Goal: Task Accomplishment & Management: Manage account settings

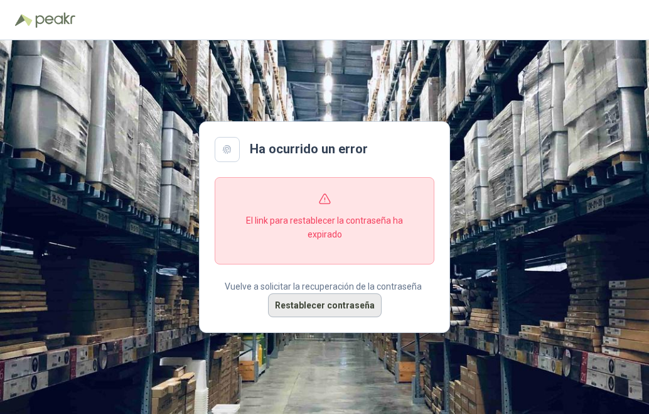
click at [352, 306] on button "Restablecer contraseña" at bounding box center [325, 305] width 114 height 24
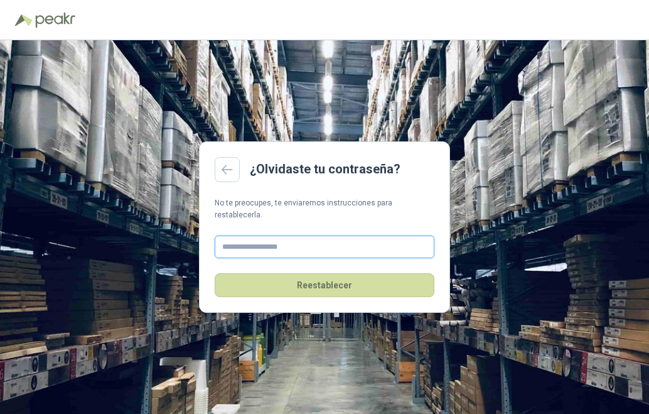
click at [316, 240] on input "text" at bounding box center [325, 246] width 220 height 23
type input "**********"
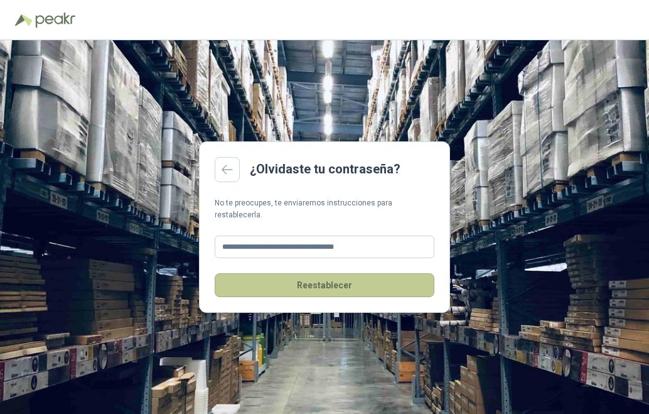
click at [347, 283] on button "Reestablecer" at bounding box center [325, 285] width 220 height 24
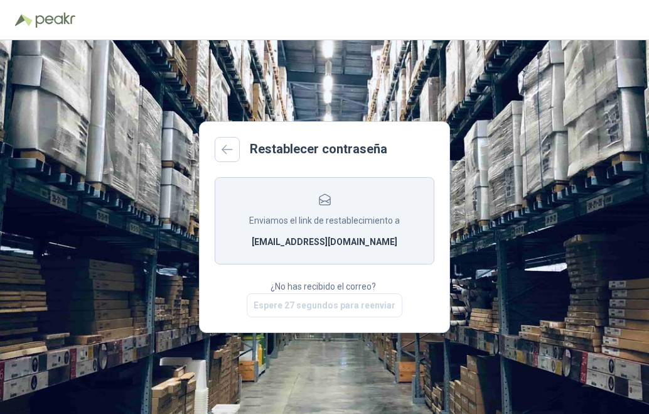
click at [347, 230] on section "Enviamos el link de restablecimiento a comercial6@ferreteriasuproveedor.com" at bounding box center [325, 220] width 220 height 87
click at [352, 286] on p "¿No has recibido el correo?" at bounding box center [325, 286] width 108 height 14
drag, startPoint x: 286, startPoint y: 288, endPoint x: 289, endPoint y: 306, distance: 18.5
click at [288, 292] on p "¿No has recibido el correo?" at bounding box center [325, 286] width 108 height 14
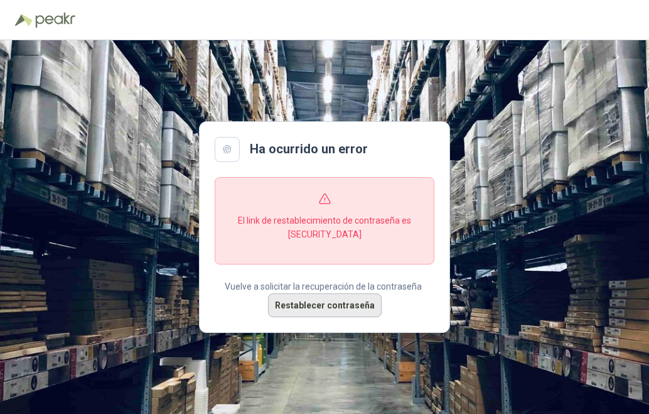
click at [340, 305] on button "Restablecer contraseña" at bounding box center [325, 305] width 114 height 24
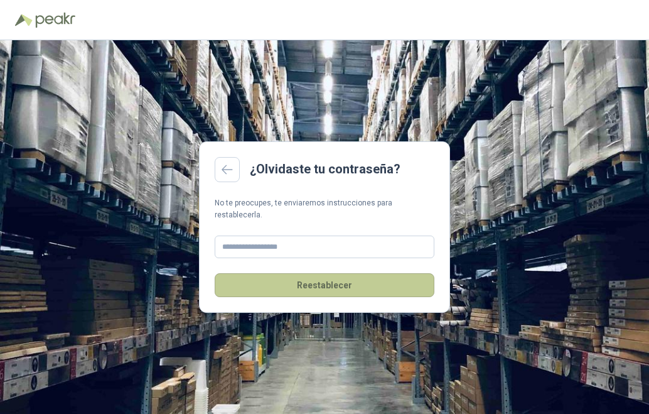
click at [359, 273] on button "Reestablecer" at bounding box center [325, 285] width 220 height 24
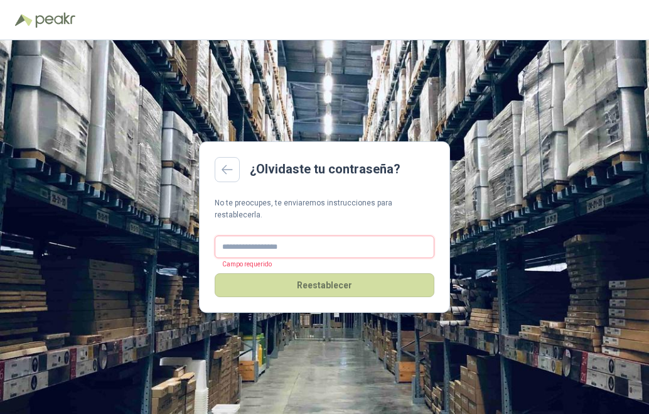
click at [291, 239] on input "text" at bounding box center [325, 246] width 220 height 23
type input "**********"
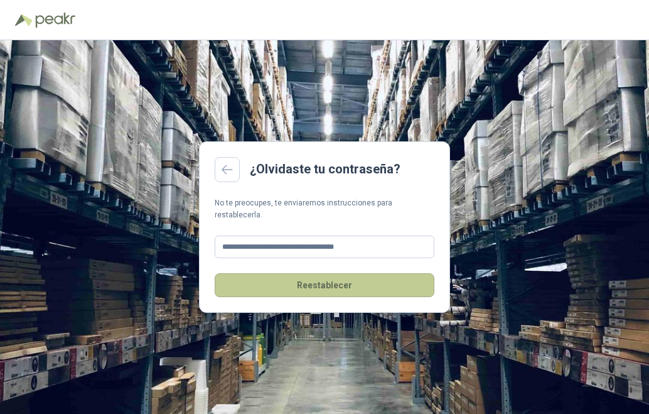
click at [335, 281] on button "Reestablecer" at bounding box center [325, 285] width 220 height 24
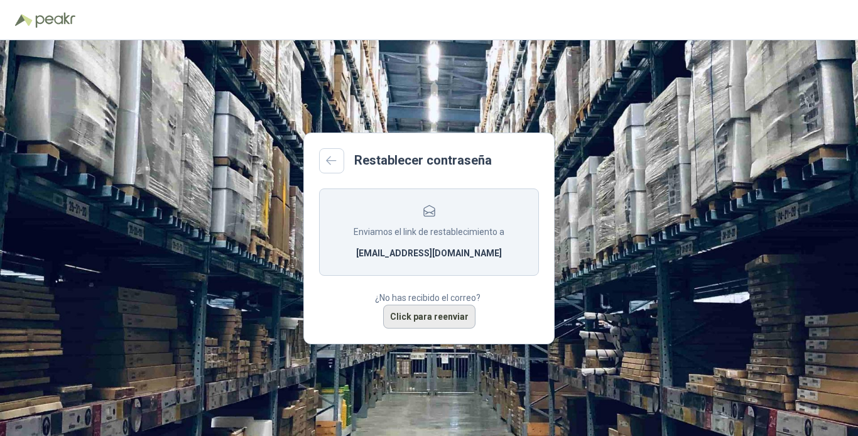
click at [428, 312] on button "Click para reenviar" at bounding box center [429, 317] width 92 height 24
click at [536, 144] on main "Restablecer contraseña Enviamos el link de restablecimiento a comercial6@ferret…" at bounding box center [428, 238] width 251 height 212
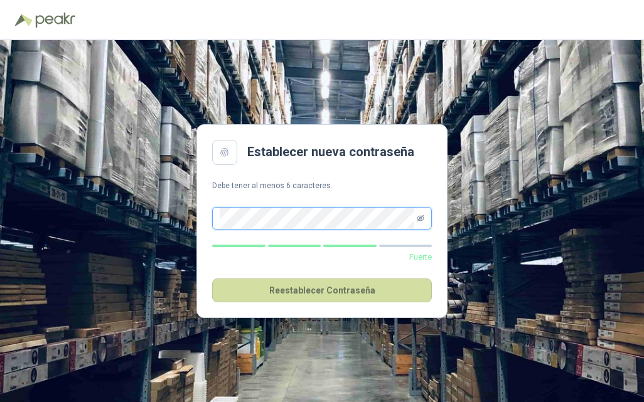
click at [424, 220] on icon "eye-invisible" at bounding box center [421, 219] width 8 height 8
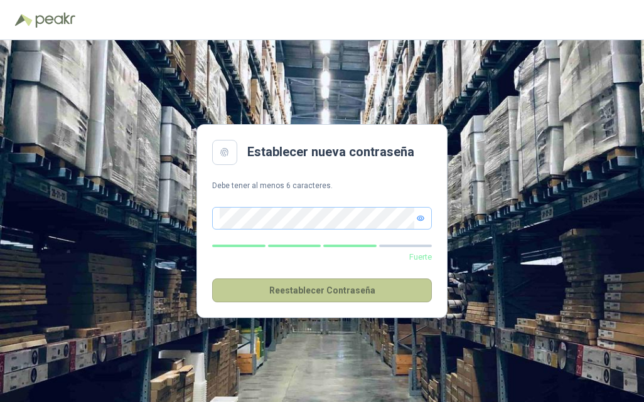
click at [327, 286] on button "Reestablecer Contraseña" at bounding box center [322, 291] width 220 height 24
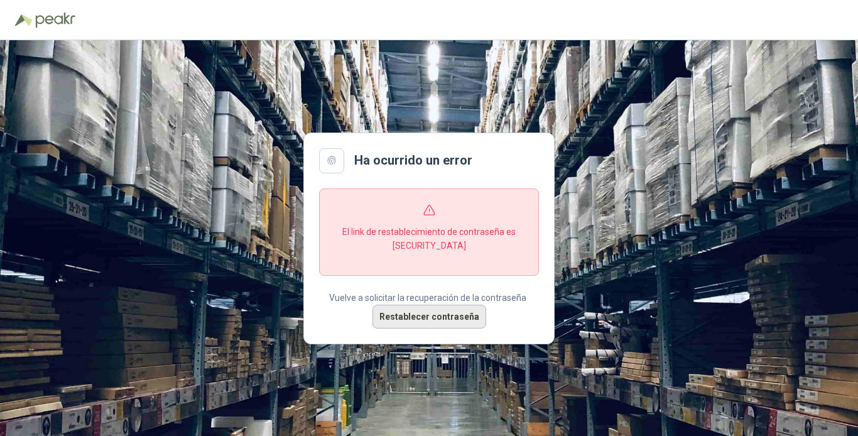
click at [400, 315] on button "Restablecer contraseña" at bounding box center [429, 317] width 114 height 24
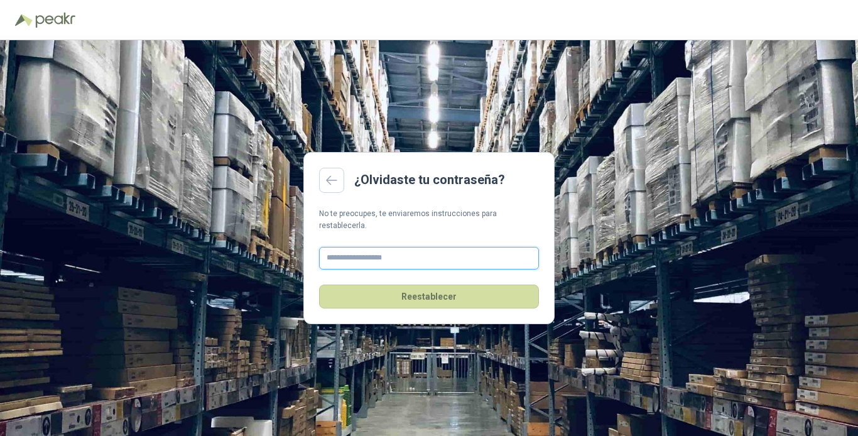
click at [386, 251] on input "text" at bounding box center [429, 258] width 220 height 23
type input "**********"
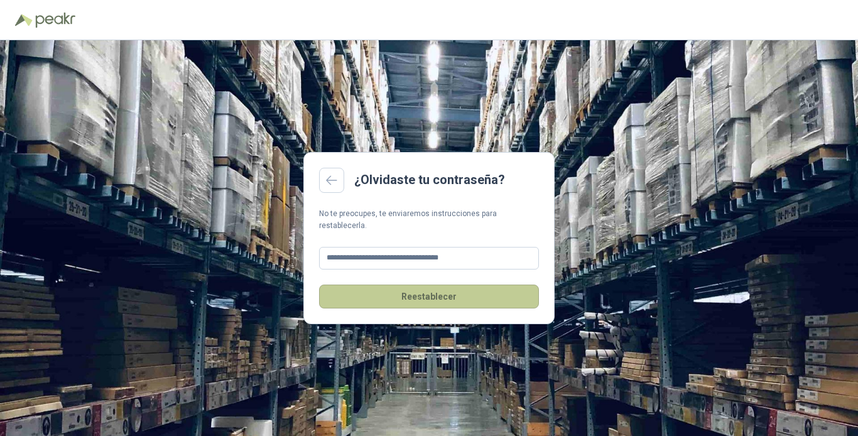
click at [410, 291] on button "Reestablecer" at bounding box center [429, 296] width 220 height 24
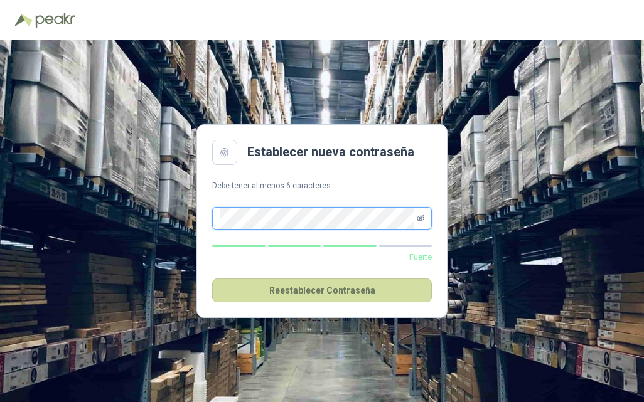
click at [423, 215] on icon "eye-invisible" at bounding box center [421, 218] width 8 height 6
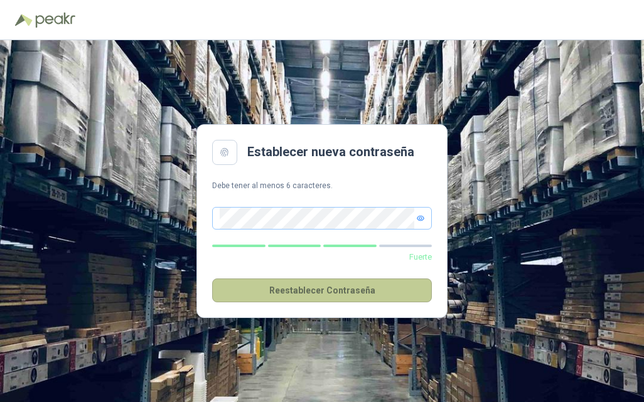
click at [339, 293] on button "Reestablecer Contraseña" at bounding box center [322, 291] width 220 height 24
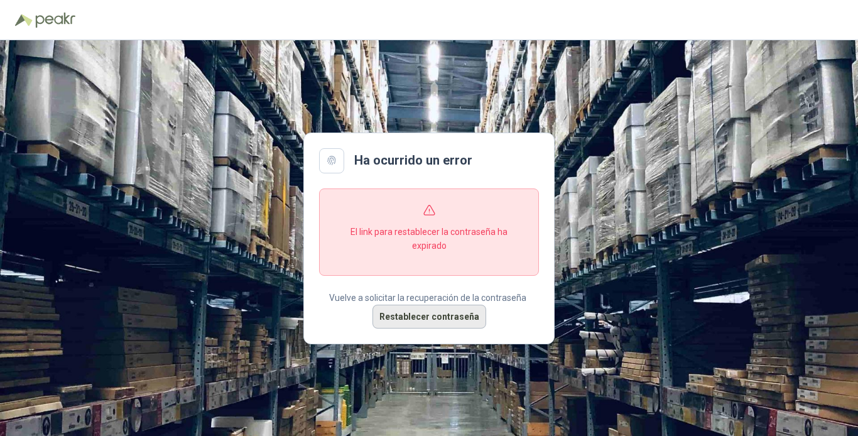
click at [401, 315] on button "Restablecer contraseña" at bounding box center [429, 317] width 114 height 24
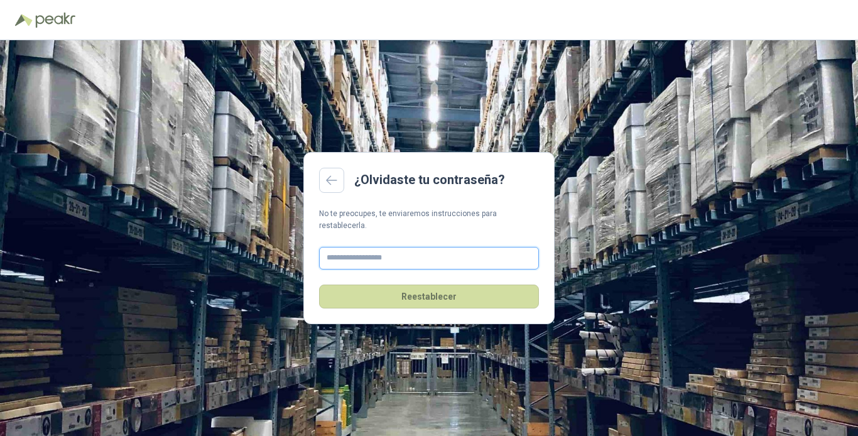
click at [393, 255] on input "text" at bounding box center [429, 258] width 220 height 23
type input "**********"
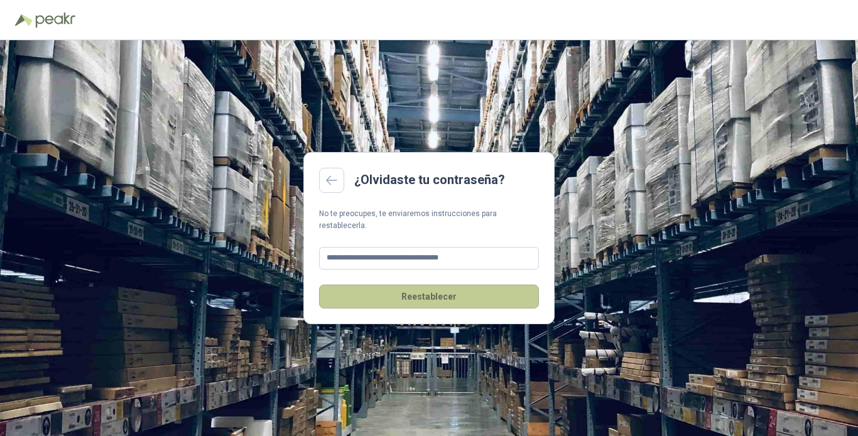
click at [414, 291] on button "Reestablecer" at bounding box center [429, 296] width 220 height 24
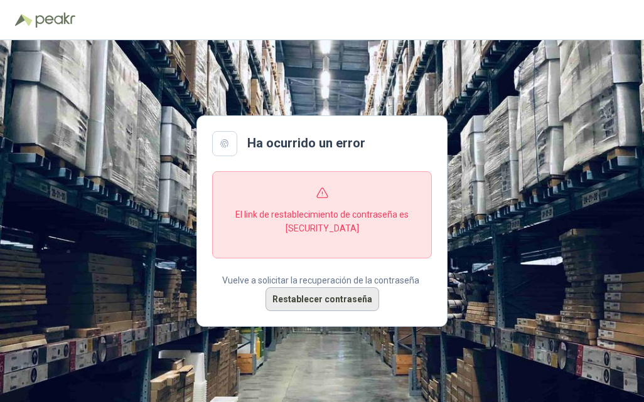
click at [328, 297] on button "Restablecer contraseña" at bounding box center [323, 300] width 114 height 24
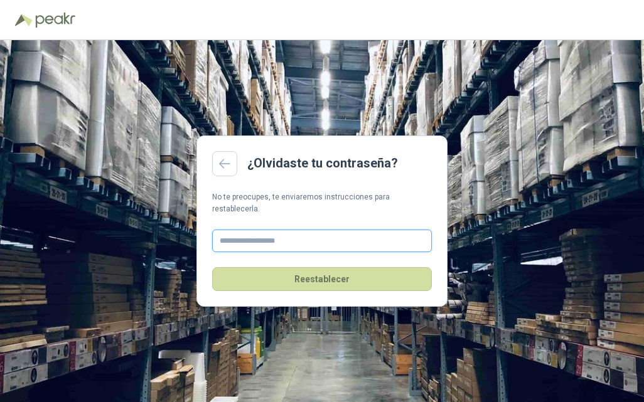
click at [273, 234] on input "text" at bounding box center [322, 241] width 220 height 23
type input "**********"
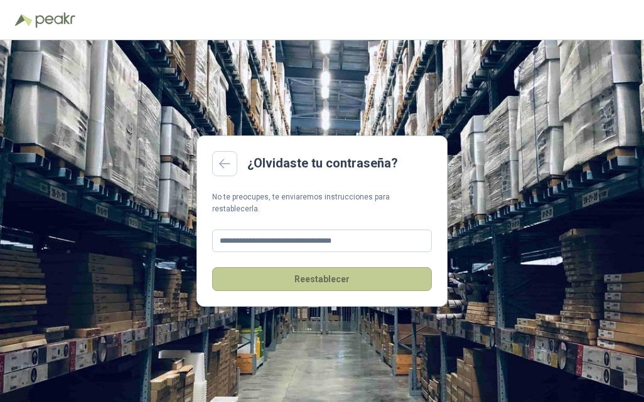
click at [310, 269] on button "Reestablecer" at bounding box center [322, 279] width 220 height 24
click at [354, 273] on button "Reestablecer" at bounding box center [322, 279] width 220 height 24
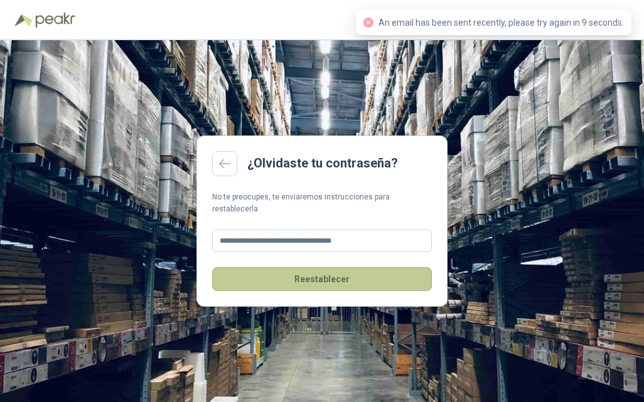
click at [342, 271] on button "Reestablecer" at bounding box center [322, 279] width 220 height 24
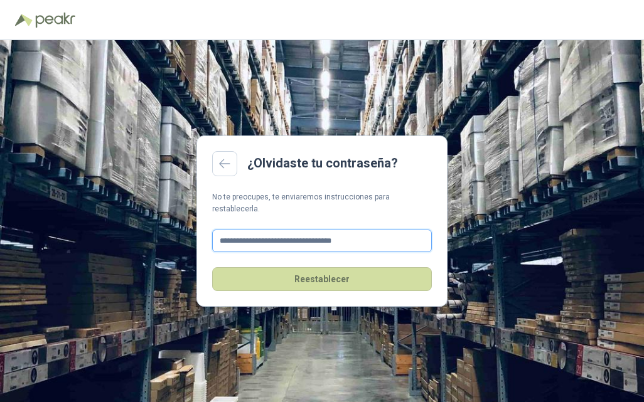
click at [382, 236] on input "**********" at bounding box center [322, 241] width 220 height 23
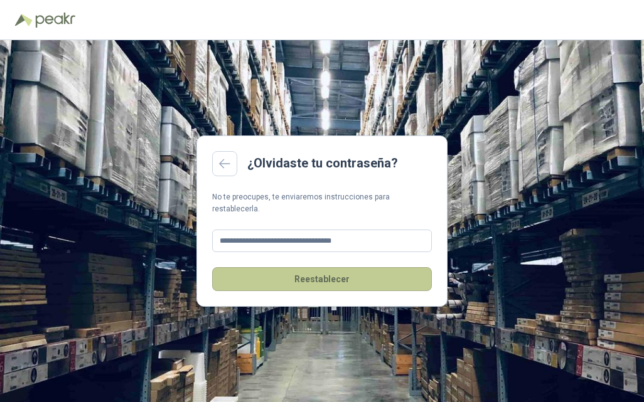
click at [331, 276] on button "Reestablecer" at bounding box center [322, 279] width 220 height 24
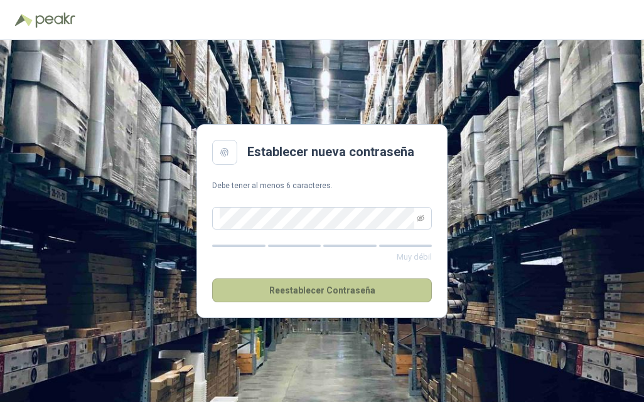
click at [329, 293] on button "Reestablecer Contraseña" at bounding box center [322, 291] width 220 height 24
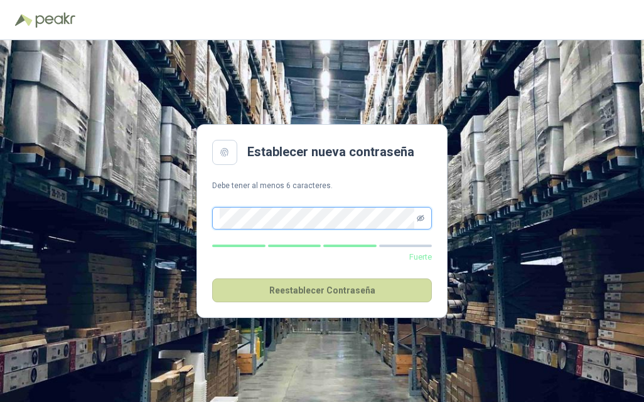
click at [421, 217] on icon "eye-invisible" at bounding box center [421, 219] width 8 height 8
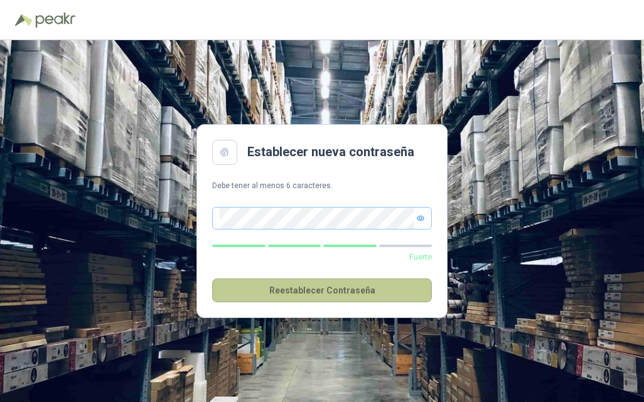
click at [306, 289] on button "Reestablecer Contraseña" at bounding box center [322, 291] width 220 height 24
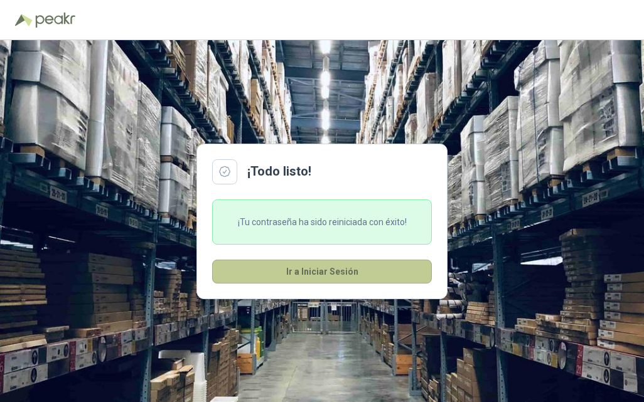
click at [306, 273] on button "Ir a Iniciar Sesión" at bounding box center [322, 272] width 220 height 24
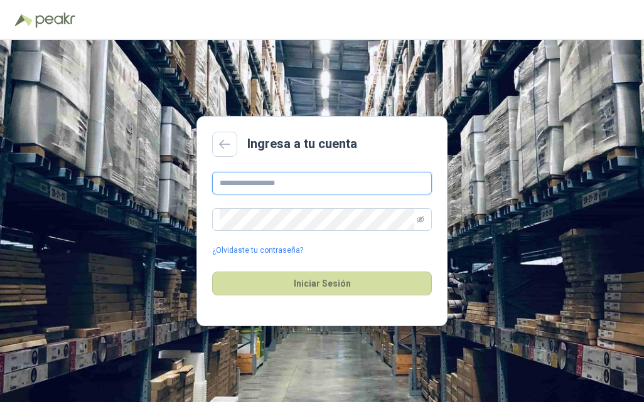
type input "**********"
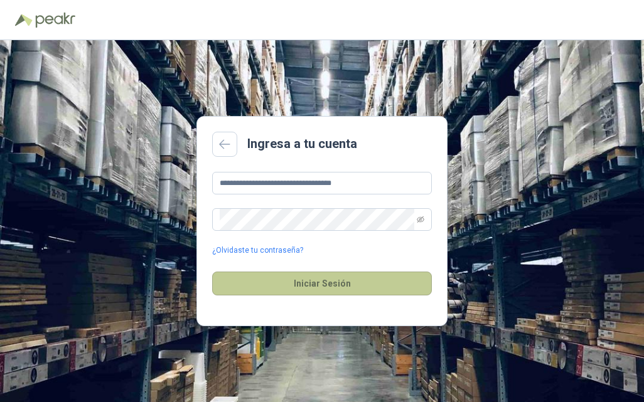
click at [342, 280] on button "Iniciar Sesión" at bounding box center [322, 284] width 220 height 24
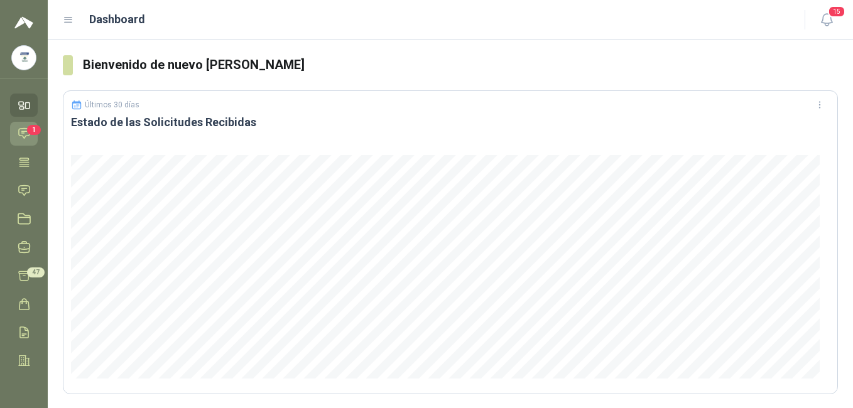
click at [23, 132] on icon at bounding box center [24, 134] width 11 height 10
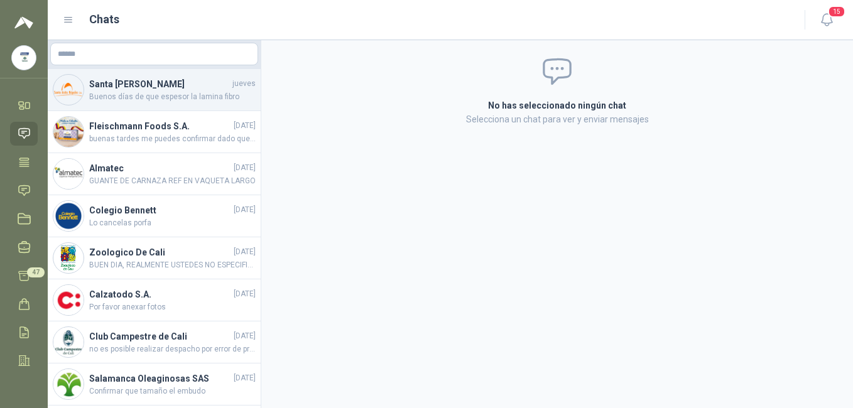
click at [127, 90] on h4 "Santa [PERSON_NAME]" at bounding box center [159, 84] width 141 height 14
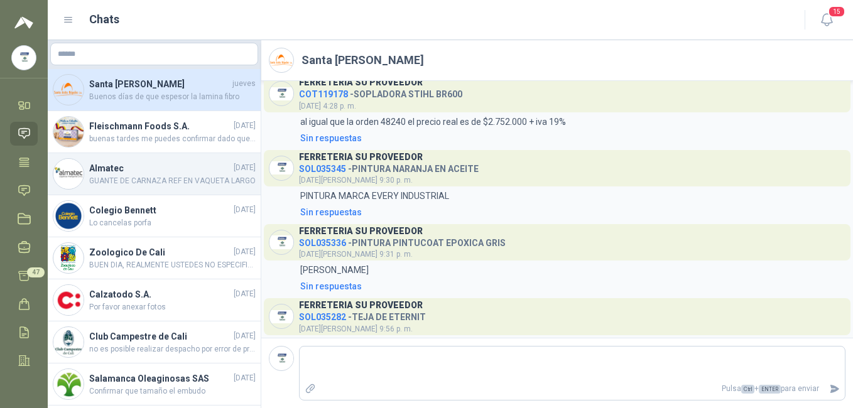
scroll to position [249, 0]
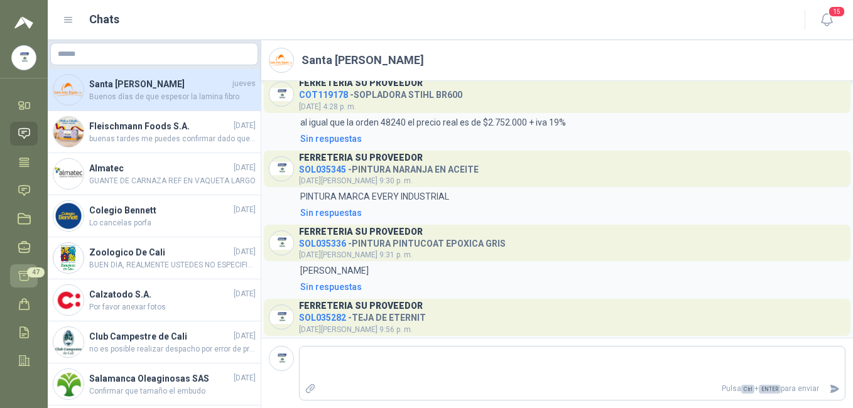
click at [36, 267] on span "47" at bounding box center [36, 272] width 18 height 10
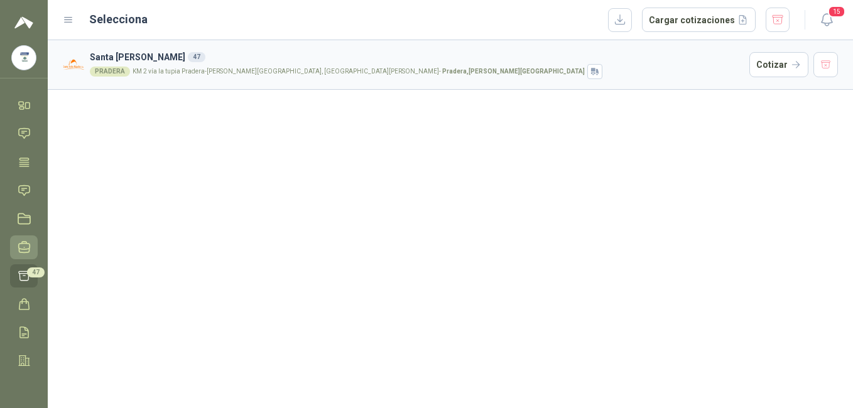
click at [26, 239] on link "Negociaciones" at bounding box center [24, 246] width 28 height 23
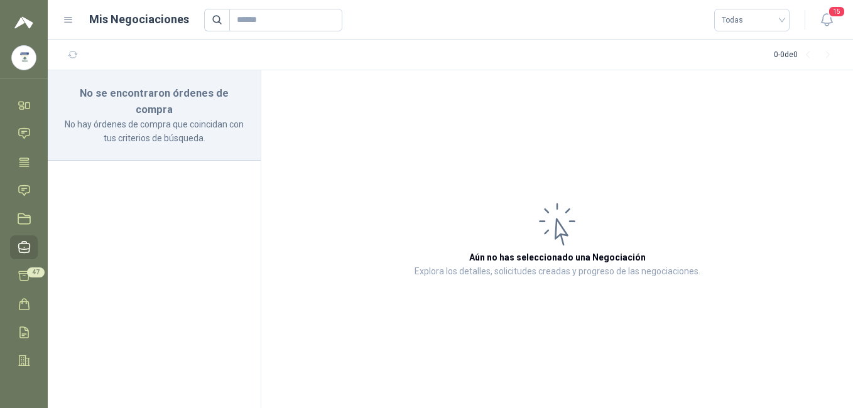
click at [70, 18] on icon at bounding box center [69, 20] width 8 height 5
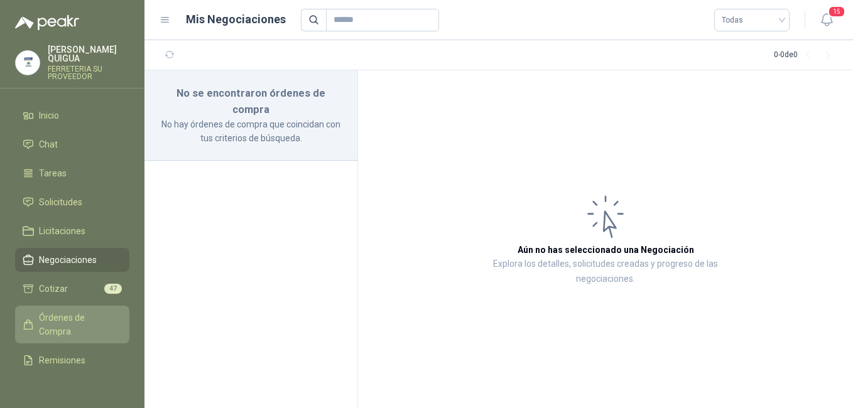
click at [84, 313] on span "Órdenes de Compra" at bounding box center [78, 325] width 78 height 28
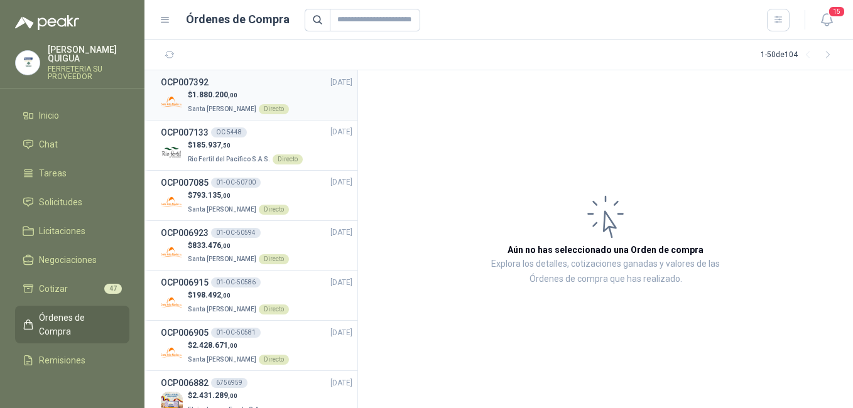
click at [203, 90] on p "$ 1.880.200 ,00" at bounding box center [238, 95] width 101 height 12
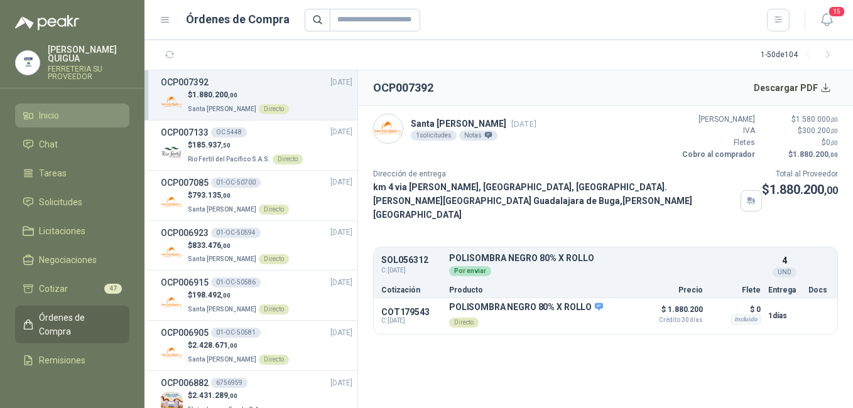
click at [61, 109] on li "Inicio" at bounding box center [72, 116] width 99 height 14
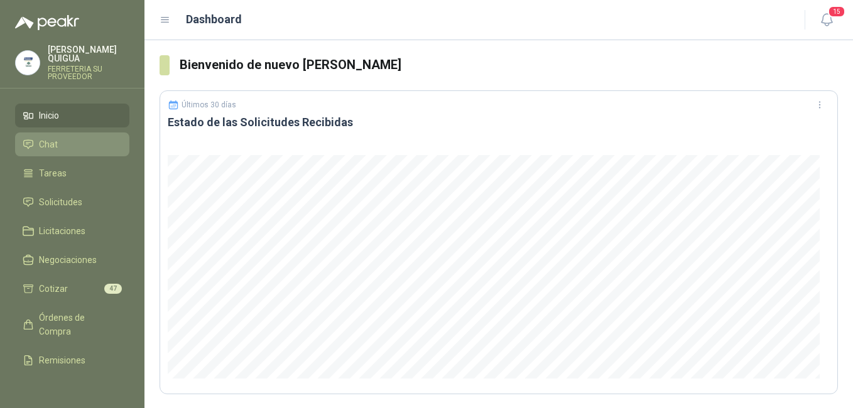
click at [83, 142] on li "Chat" at bounding box center [72, 145] width 99 height 14
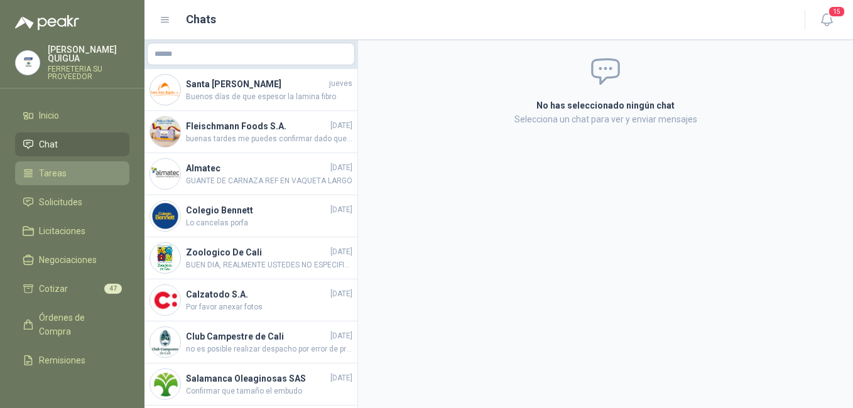
click at [91, 169] on li "Tareas" at bounding box center [72, 173] width 99 height 14
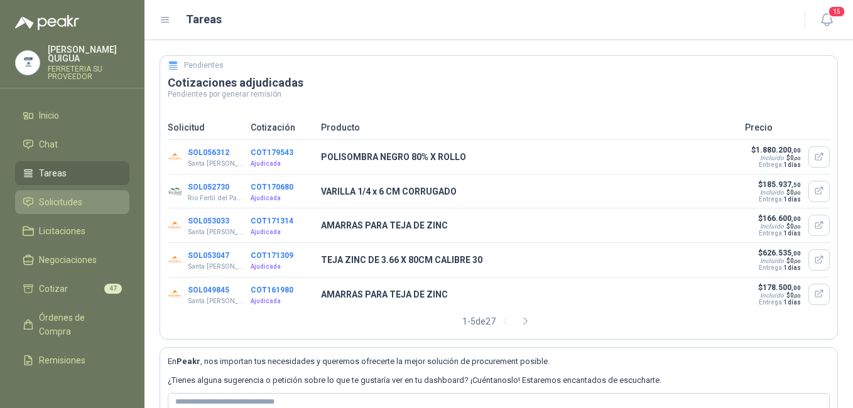
click at [99, 195] on li "Solicitudes" at bounding box center [72, 202] width 99 height 14
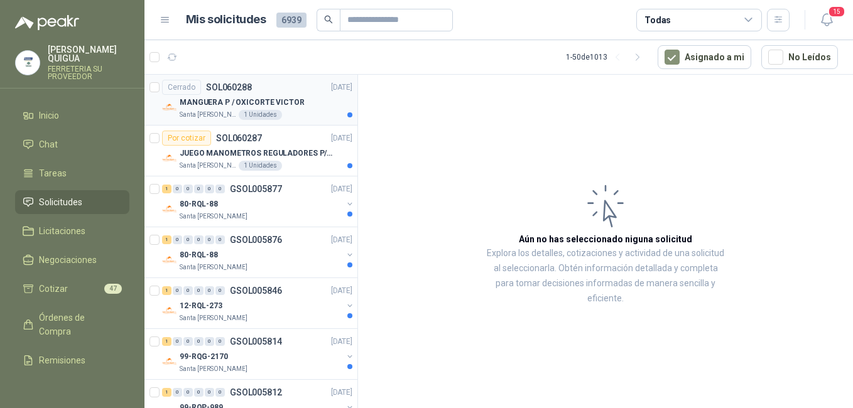
click at [254, 97] on p "MANGUERA P / OXICORTE VICTOR" at bounding box center [242, 103] width 125 height 12
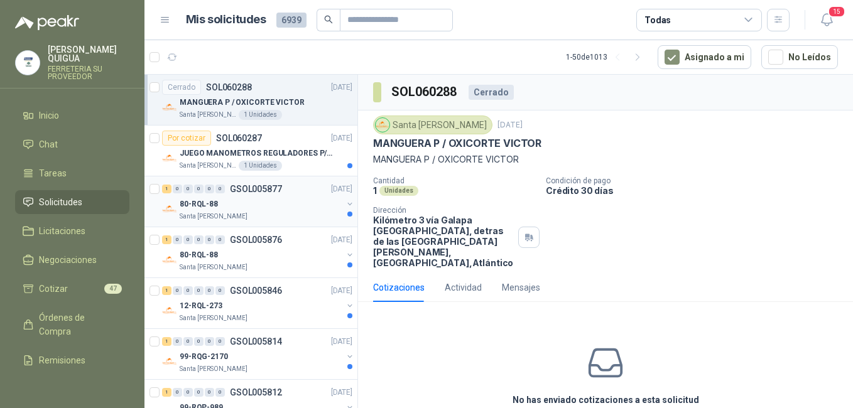
click at [271, 188] on p "GSOL005877" at bounding box center [256, 189] width 52 height 9
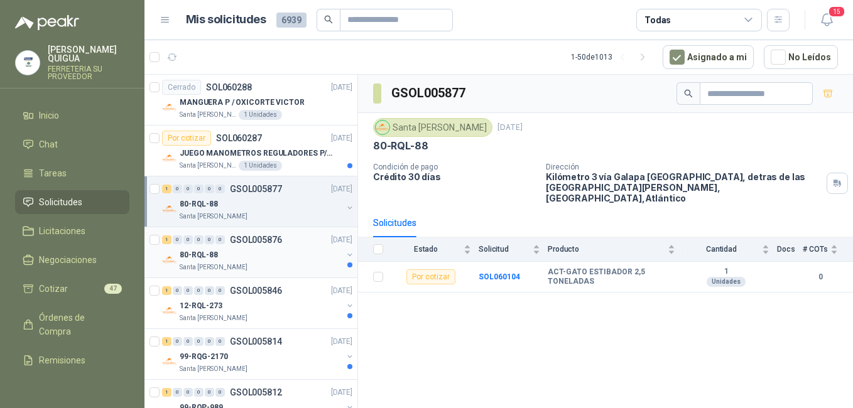
click at [259, 256] on div "80-RQL-88" at bounding box center [261, 254] width 163 height 15
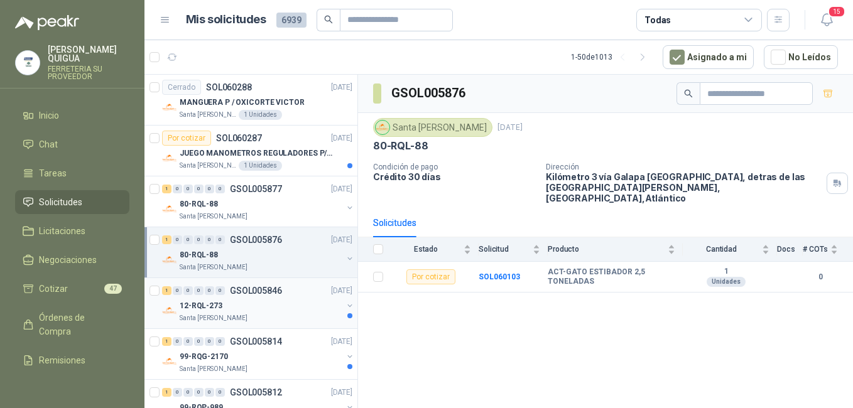
click at [286, 305] on div "12-RQL-273" at bounding box center [261, 305] width 163 height 15
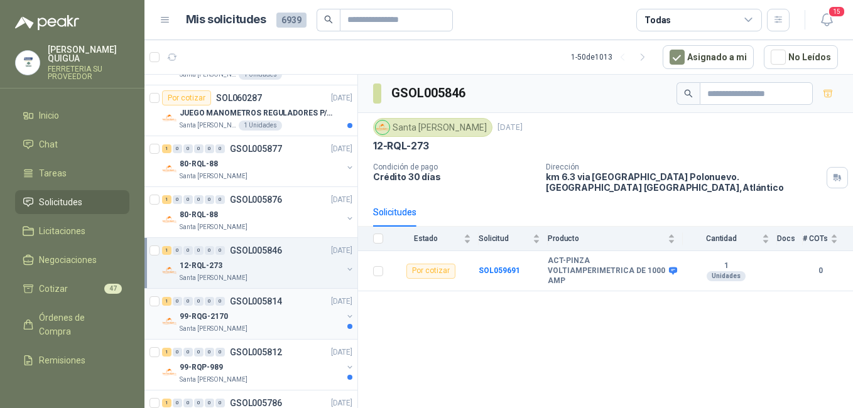
scroll to position [63, 0]
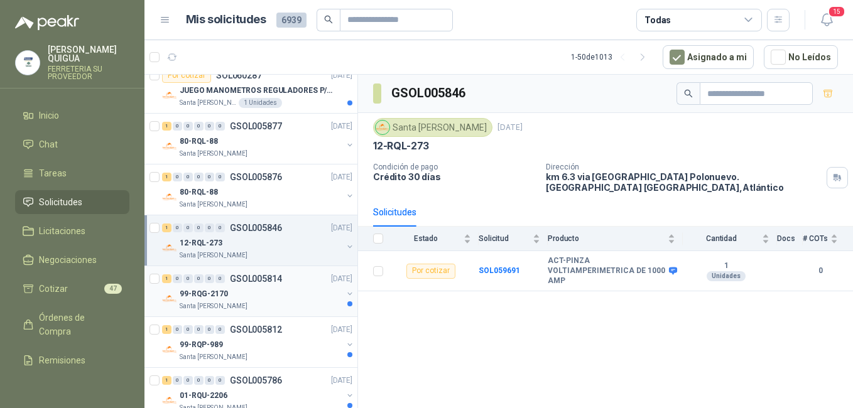
click at [286, 290] on div "99-RQG-2170" at bounding box center [261, 293] width 163 height 15
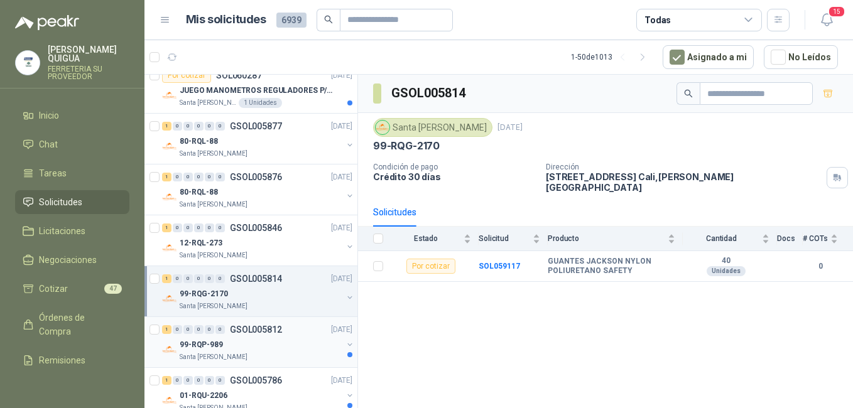
click at [286, 347] on div "99-RQP-989" at bounding box center [261, 344] width 163 height 15
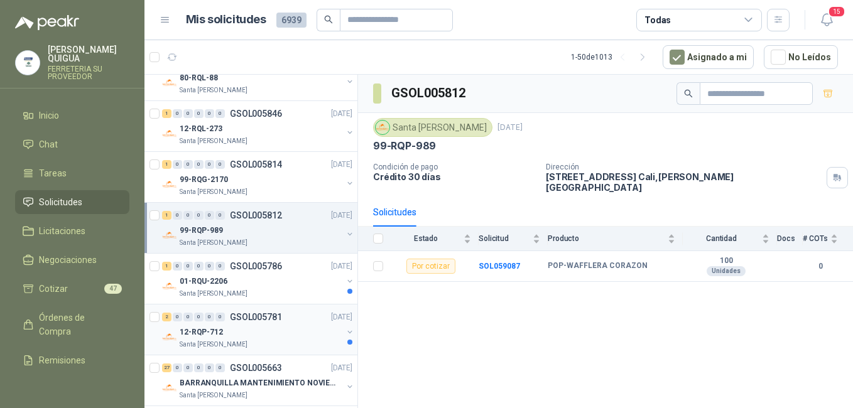
scroll to position [188, 0]
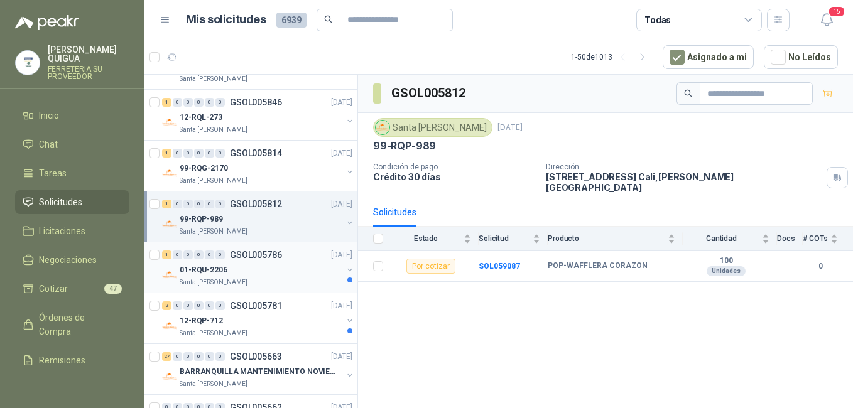
click at [261, 263] on div "01-RQU-2206" at bounding box center [261, 269] width 163 height 15
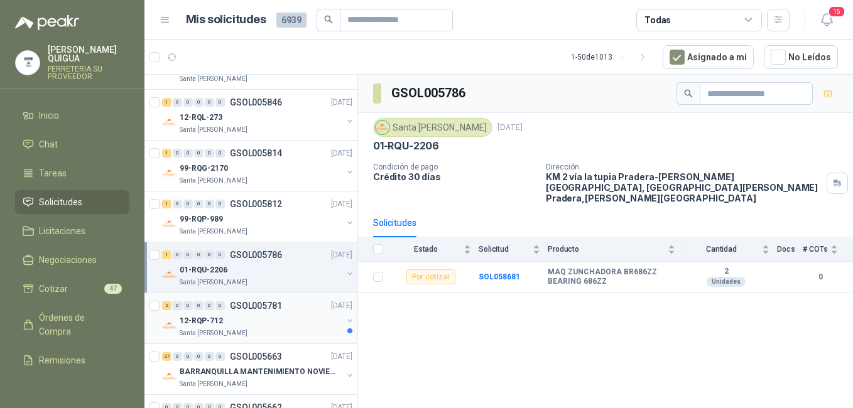
click at [278, 318] on div "12-RQP-712" at bounding box center [261, 320] width 163 height 15
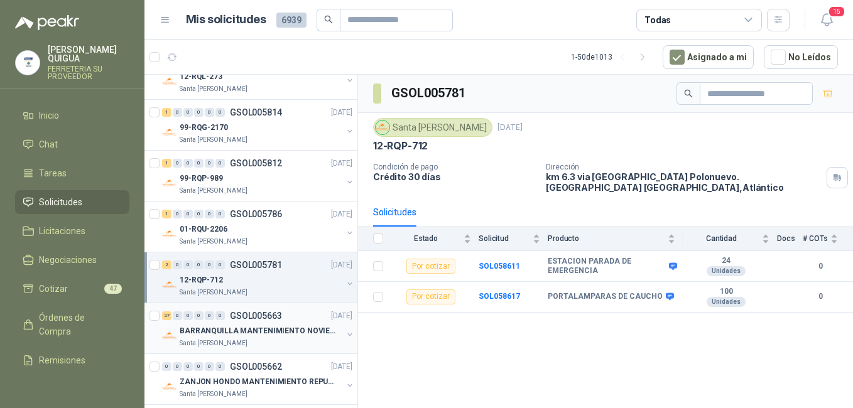
scroll to position [251, 0]
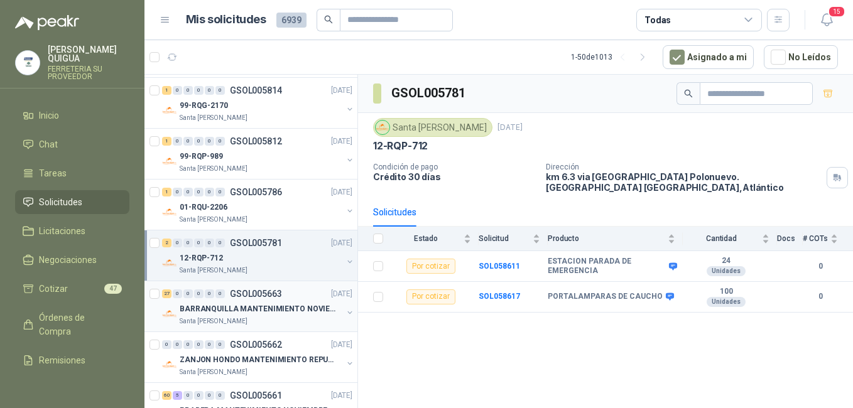
click at [278, 314] on p "BARRANQUILLA MANTENIMIENTO NOVIEMBRE" at bounding box center [258, 309] width 156 height 12
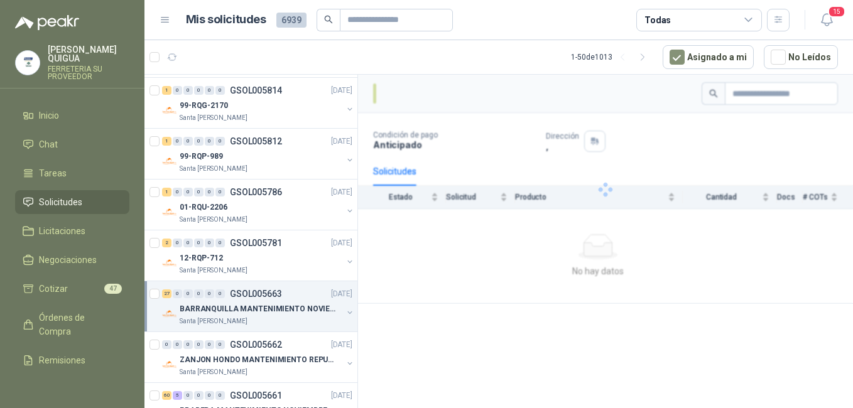
scroll to position [314, 0]
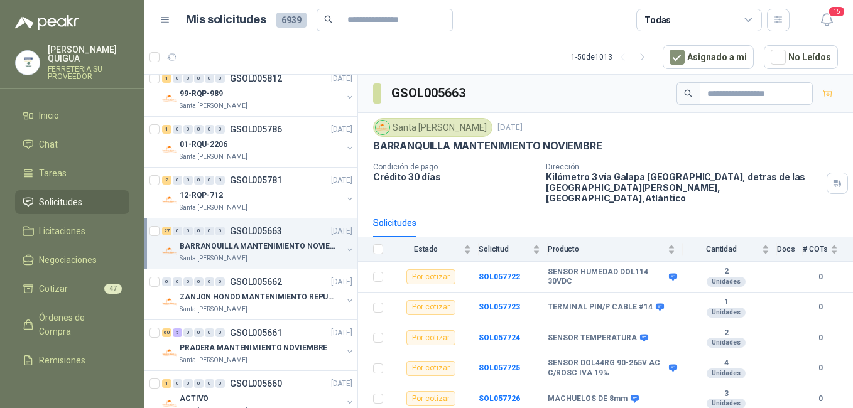
click at [271, 247] on p "BARRANQUILLA MANTENIMIENTO NOVIEMBRE" at bounding box center [258, 246] width 156 height 12
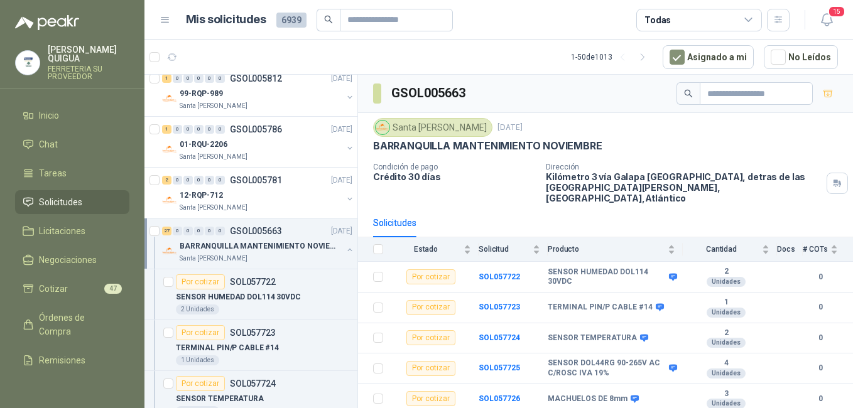
scroll to position [4, 0]
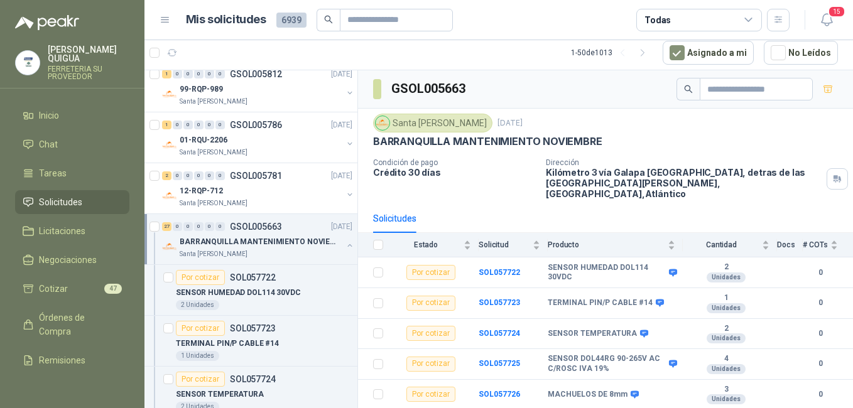
click at [283, 236] on p "BARRANQUILLA MANTENIMIENTO NOVIEMBRE" at bounding box center [258, 242] width 156 height 12
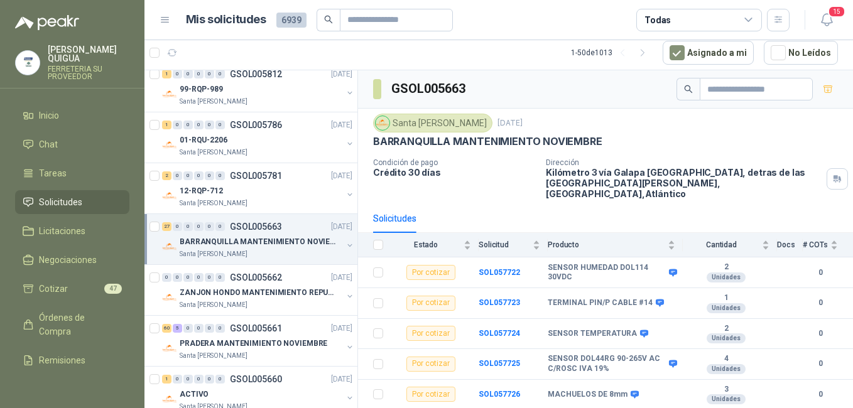
click at [283, 236] on p "BARRANQUILLA MANTENIMIENTO NOVIEMBRE" at bounding box center [258, 242] width 156 height 12
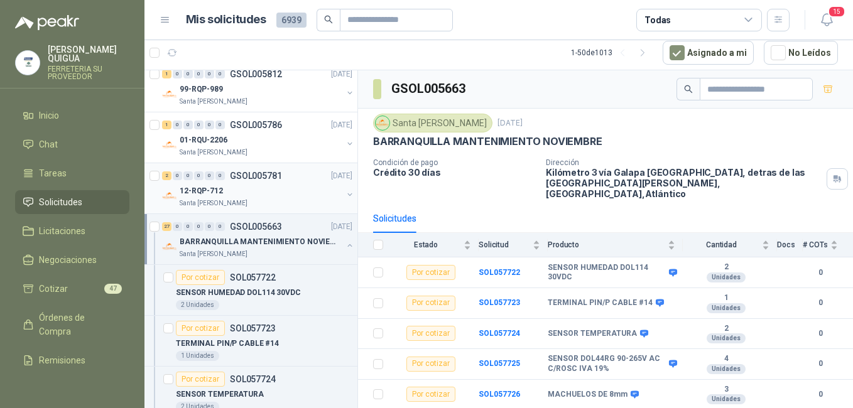
click at [266, 186] on div "12-RQP-712" at bounding box center [261, 190] width 163 height 15
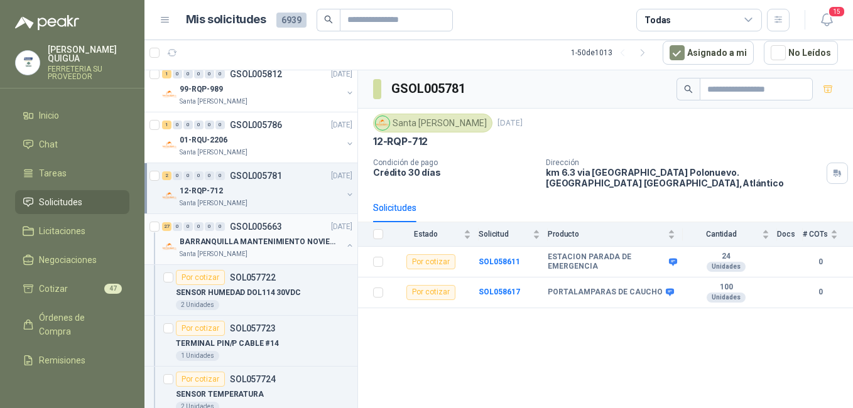
click at [289, 249] on div "Santa [PERSON_NAME]" at bounding box center [261, 254] width 163 height 10
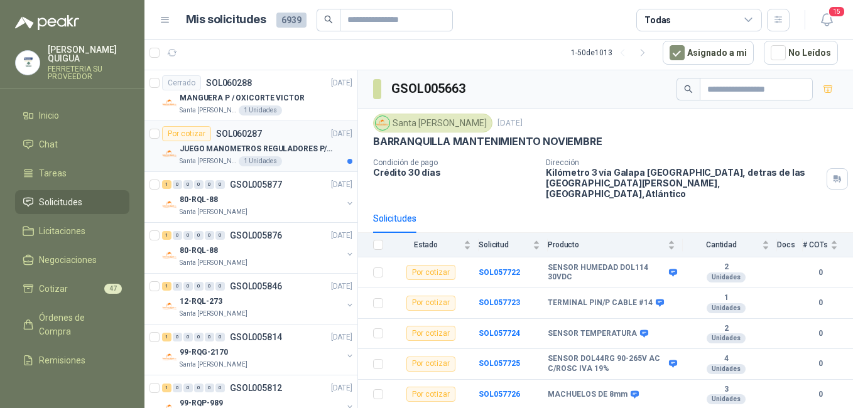
click at [253, 142] on div "JUEGO MANOMETROS REGULADORES P/OXIGENO" at bounding box center [266, 148] width 173 height 15
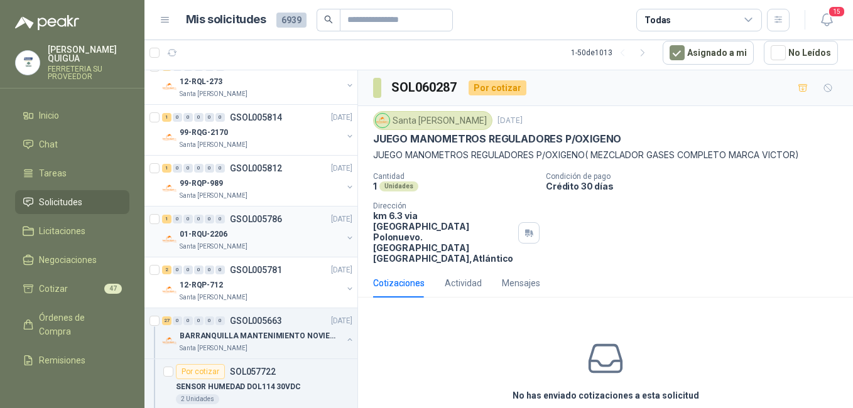
scroll to position [314, 0]
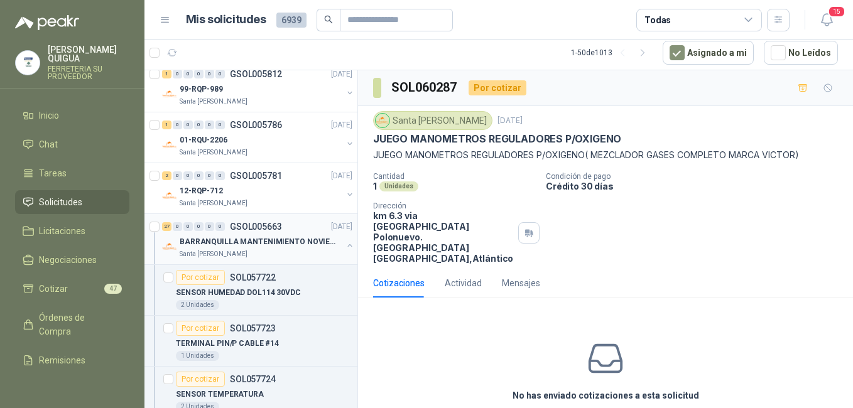
click at [291, 230] on div "27 0 0 0 0 0 GSOL005663 [DATE]" at bounding box center [258, 226] width 193 height 15
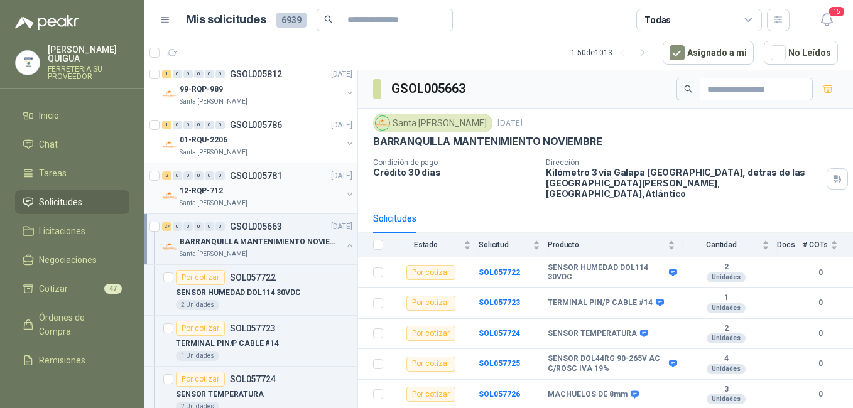
click at [259, 181] on div "2 0 0 0 0 0 GSOL005781 [DATE]" at bounding box center [258, 175] width 193 height 15
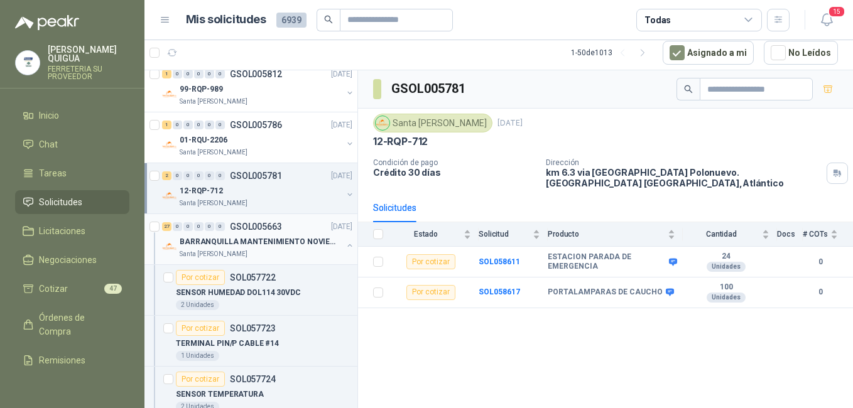
click at [281, 222] on p "GSOL005663" at bounding box center [256, 226] width 52 height 9
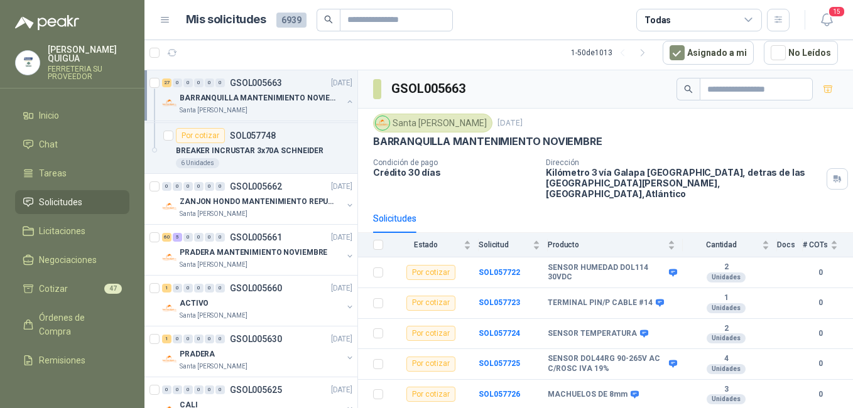
scroll to position [1758, 0]
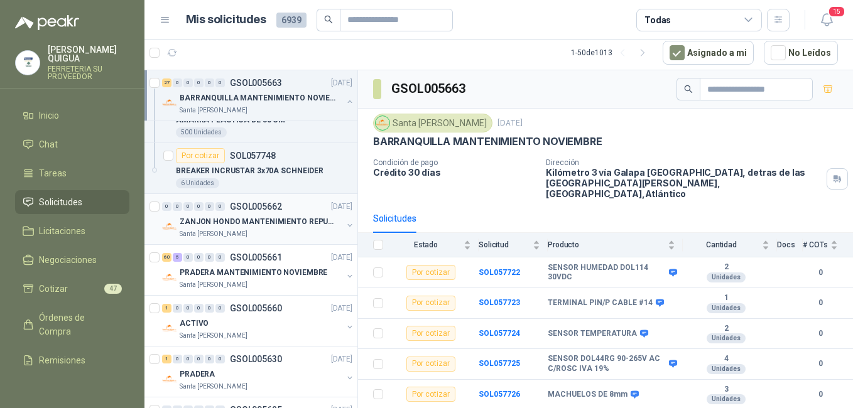
click at [280, 219] on p "ZANJON HONDO MANTENIMIENTO REPUESTOS" at bounding box center [258, 222] width 156 height 12
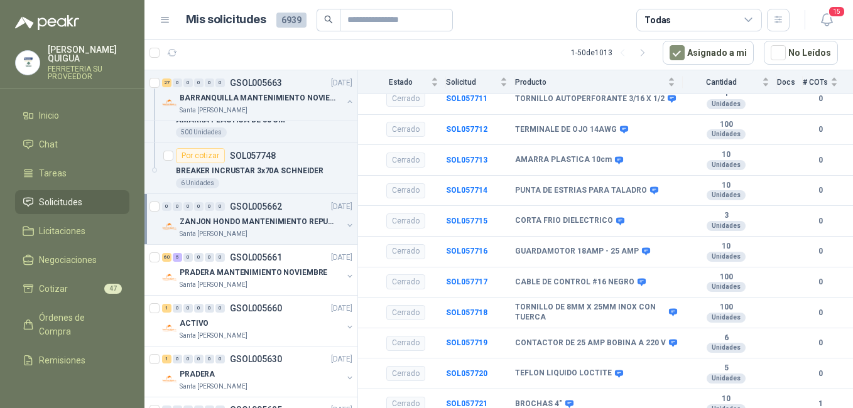
scroll to position [601, 0]
click at [264, 233] on div "Santa [PERSON_NAME]" at bounding box center [261, 234] width 163 height 10
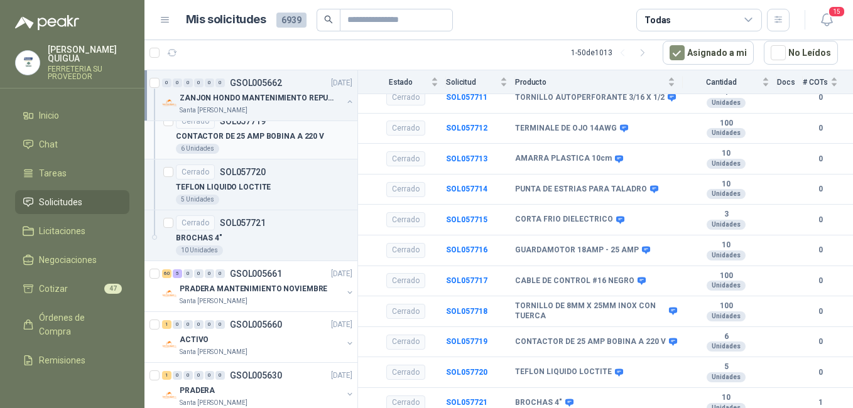
scroll to position [3014, 0]
click at [290, 289] on p "PRADERA MANTENIMIENTO NOVIEMBRE" at bounding box center [254, 289] width 148 height 12
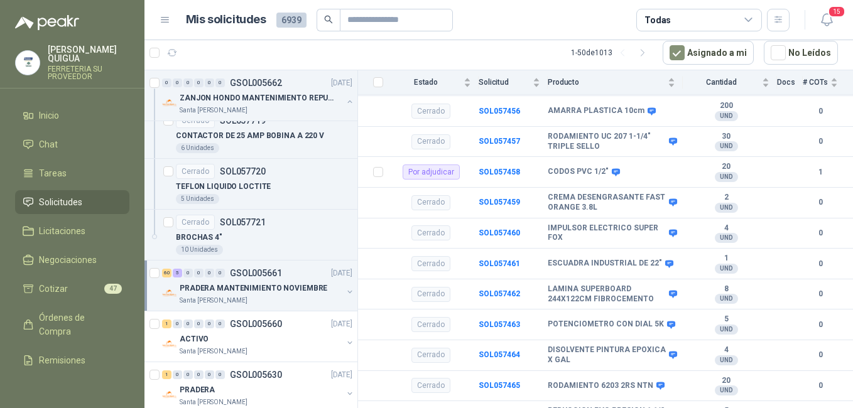
scroll to position [2763, 0]
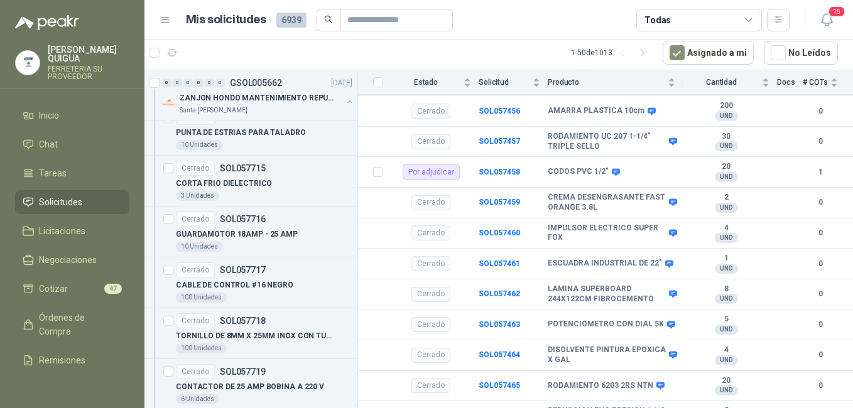
click at [105, 195] on li "Solicitudes" at bounding box center [72, 202] width 99 height 14
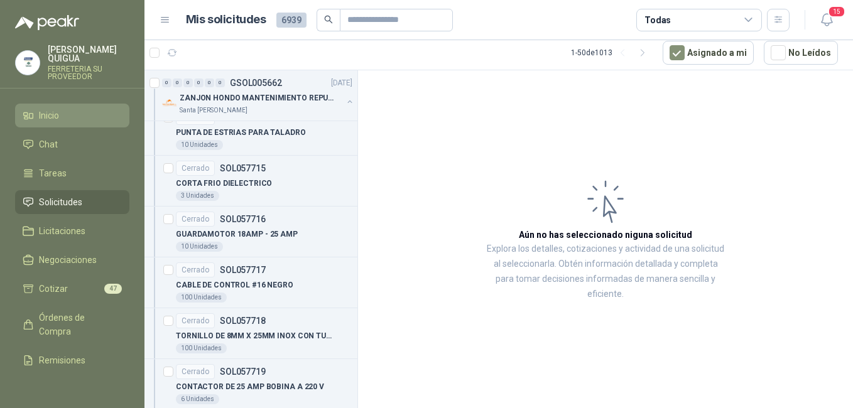
click at [54, 109] on span "Inicio" at bounding box center [49, 116] width 20 height 14
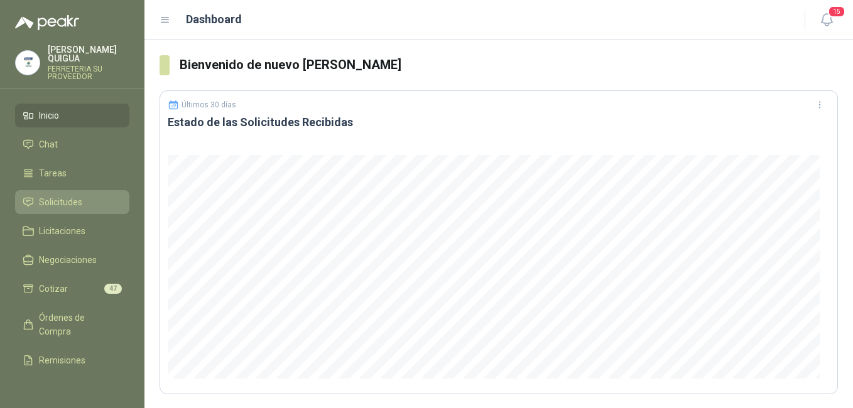
click at [85, 195] on li "Solicitudes" at bounding box center [72, 202] width 99 height 14
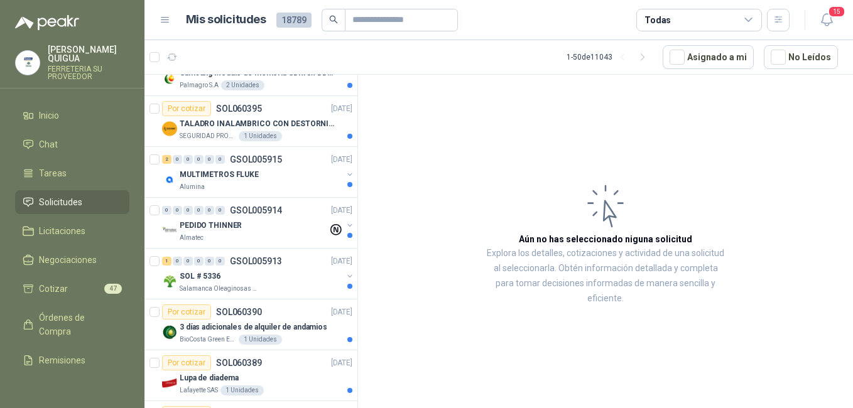
scroll to position [1067, 0]
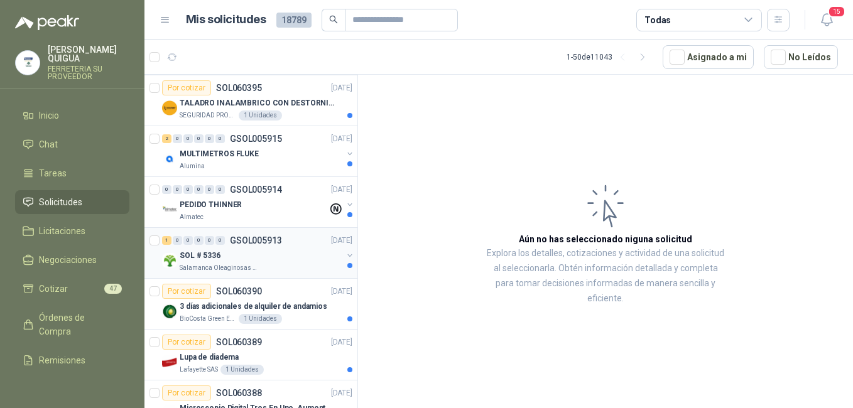
click at [288, 261] on div "SOL # 5336" at bounding box center [261, 255] width 163 height 15
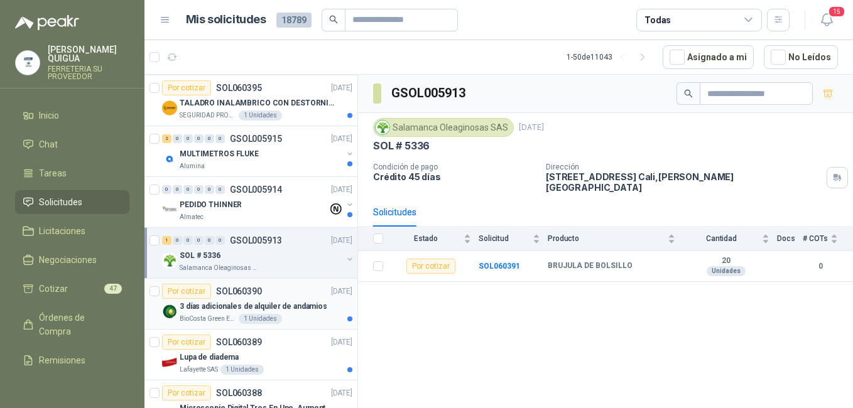
click at [270, 305] on p "3 días adicionales de alquiler de andamios" at bounding box center [254, 307] width 148 height 12
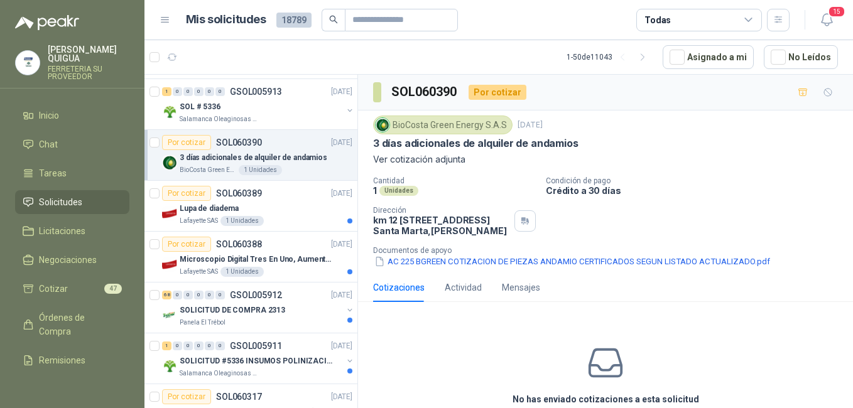
scroll to position [1256, 0]
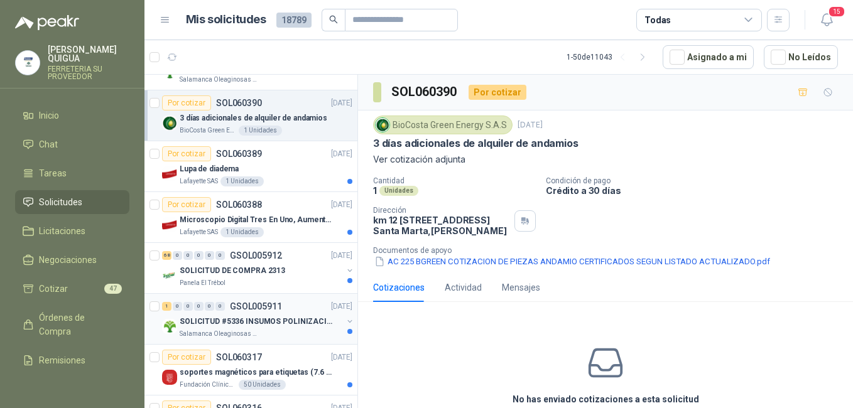
click at [281, 316] on p "SOLICITUD #5336 INSUMOS POLINIZACIÓN" at bounding box center [258, 322] width 156 height 12
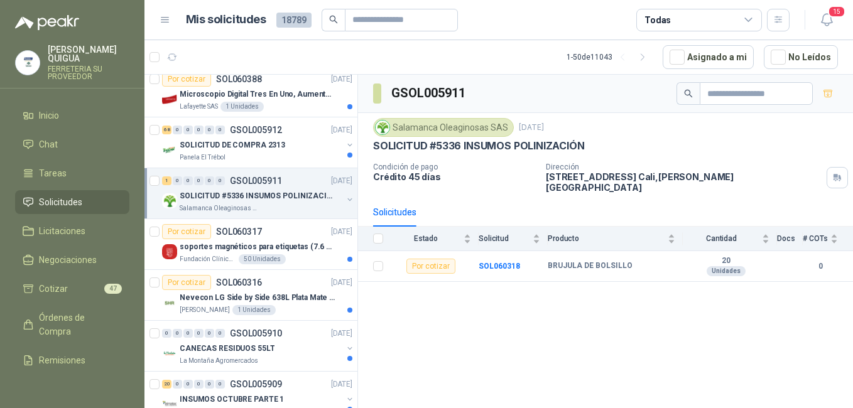
scroll to position [1444, 0]
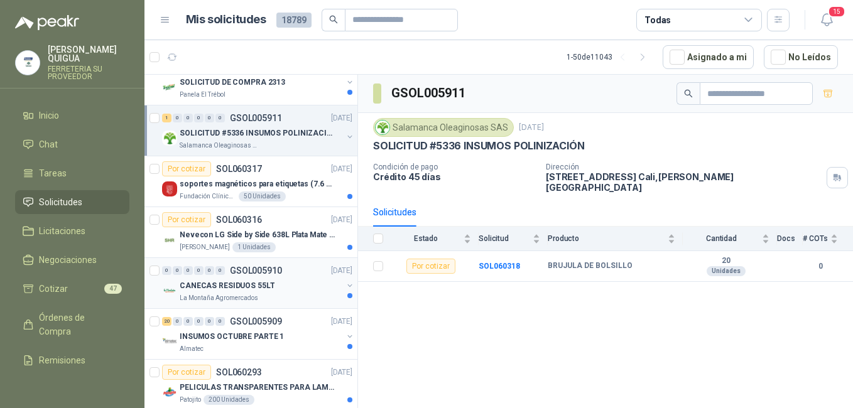
click at [271, 292] on div "CANECAS RESIDUOS 55LT" at bounding box center [261, 285] width 163 height 15
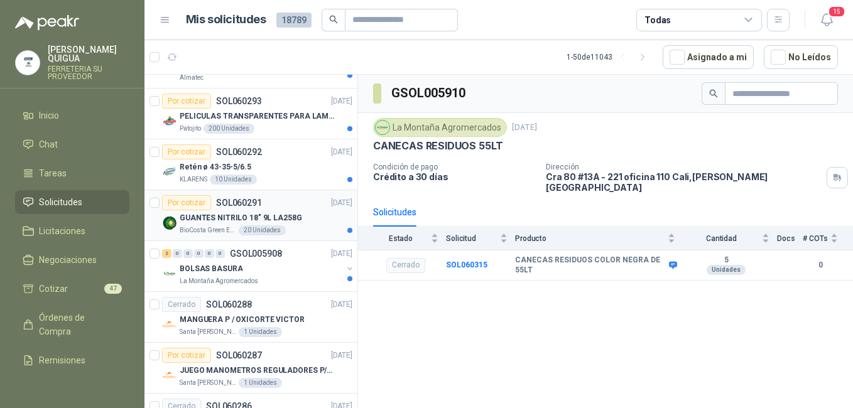
scroll to position [1758, 0]
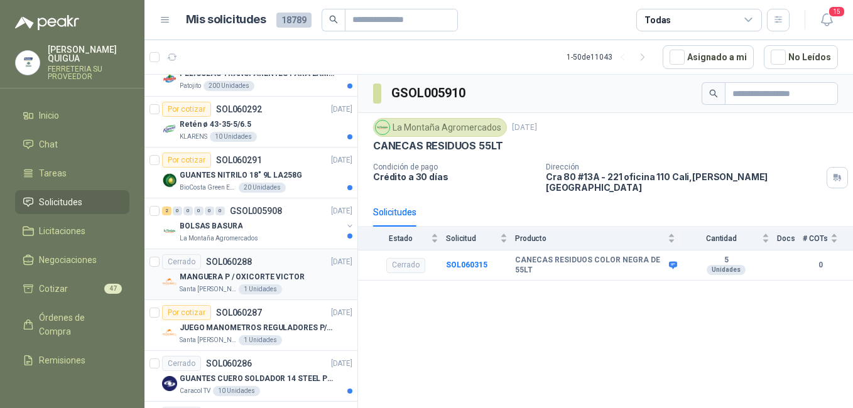
click at [283, 280] on p "MANGUERA P / OXICORTE VICTOR" at bounding box center [242, 277] width 125 height 12
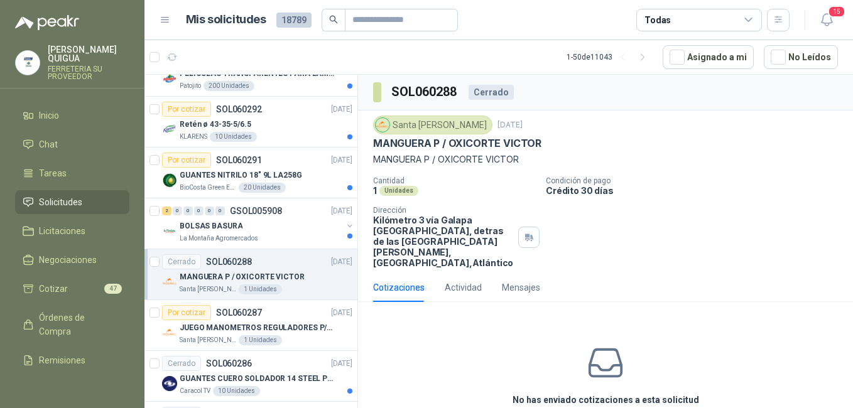
scroll to position [1821, 0]
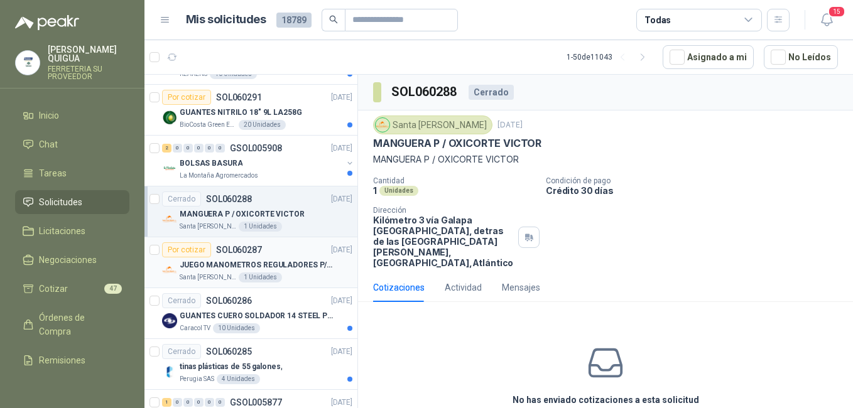
click at [283, 279] on div "Santa [PERSON_NAME] 1 Unidades" at bounding box center [266, 278] width 173 height 10
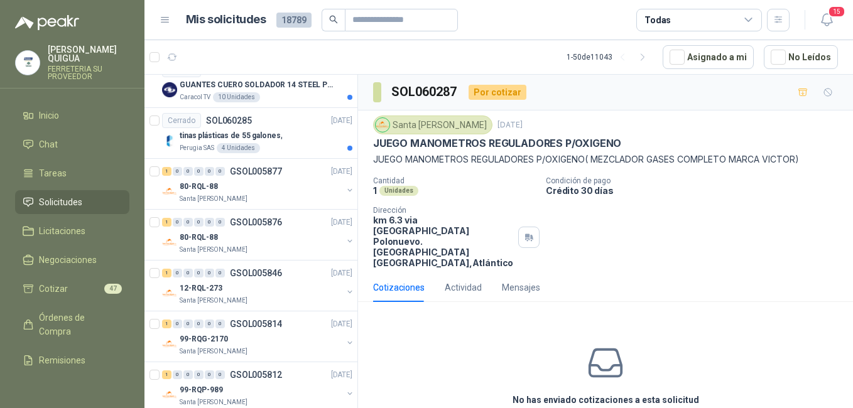
scroll to position [2072, 0]
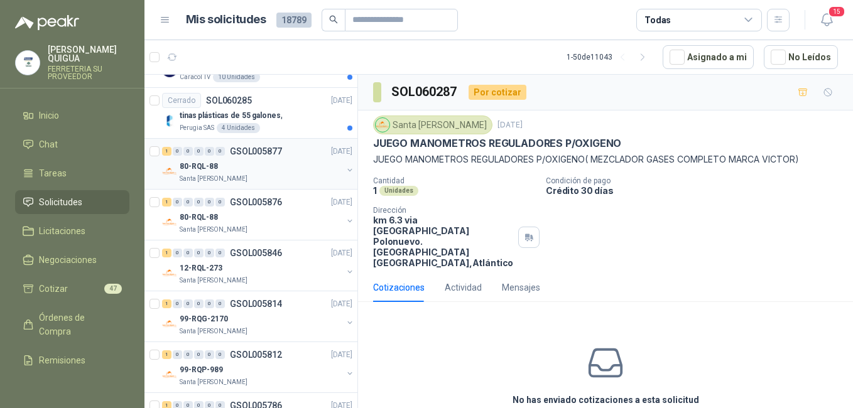
click at [296, 157] on div "1 0 0 0 0 0 GSOL005877 [DATE]" at bounding box center [258, 151] width 193 height 15
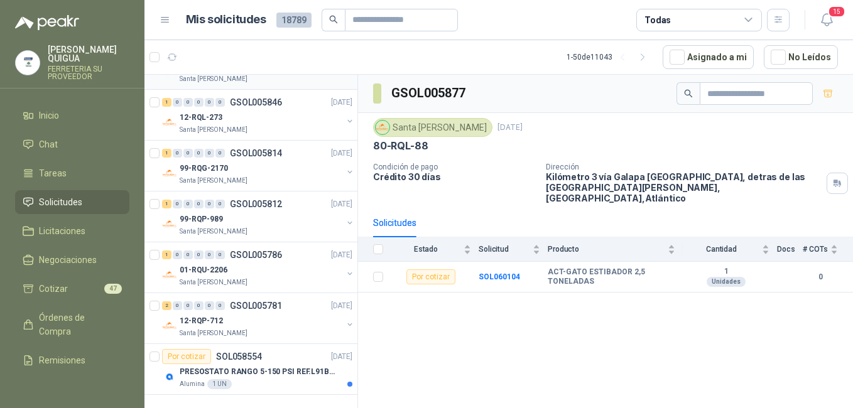
scroll to position [2034, 0]
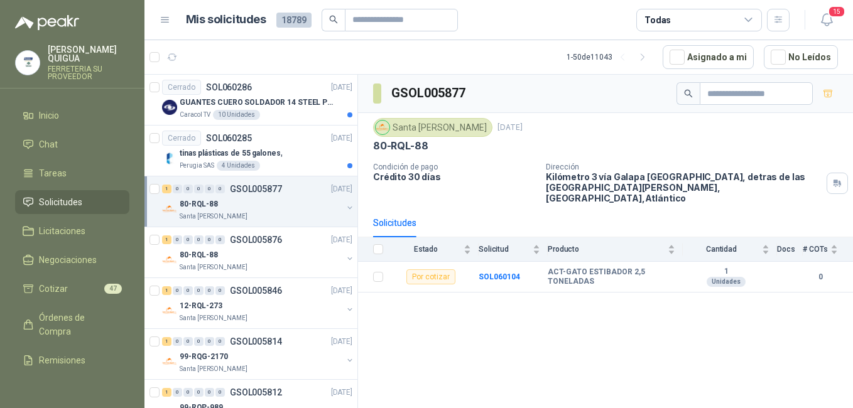
click at [80, 196] on span "Solicitudes" at bounding box center [60, 202] width 43 height 14
